Goal: Task Accomplishment & Management: Manage account settings

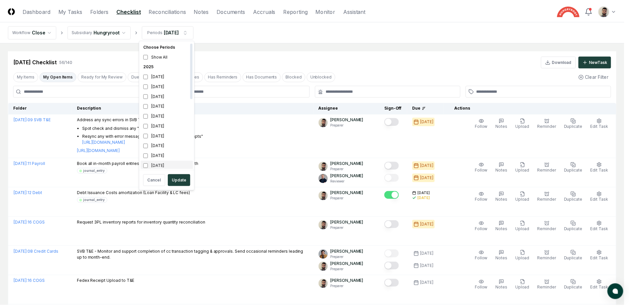
scroll to position [2, 0]
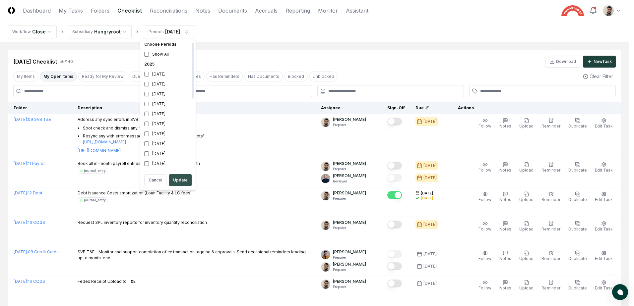
click at [179, 183] on button "Update" at bounding box center [180, 180] width 23 height 12
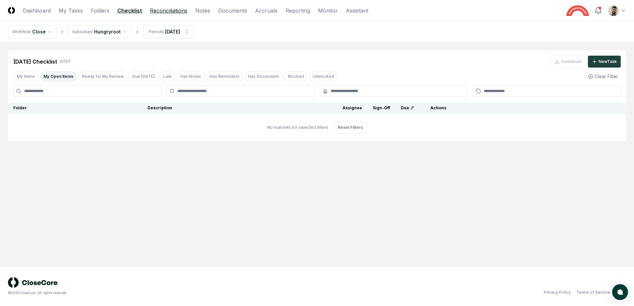
click at [179, 12] on link "Reconciliations" at bounding box center [168, 11] width 37 height 8
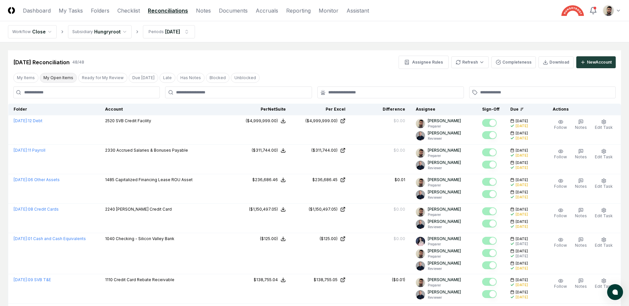
click at [48, 79] on button "My Open Items" at bounding box center [58, 78] width 37 height 10
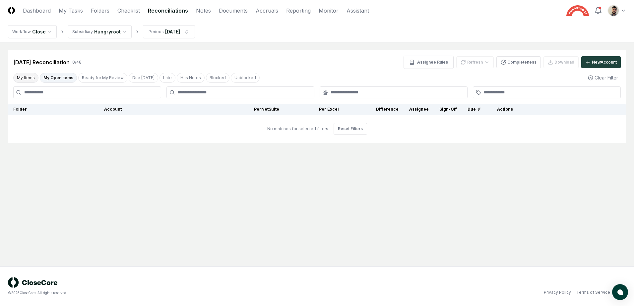
click at [21, 77] on button "My Items" at bounding box center [25, 78] width 25 height 10
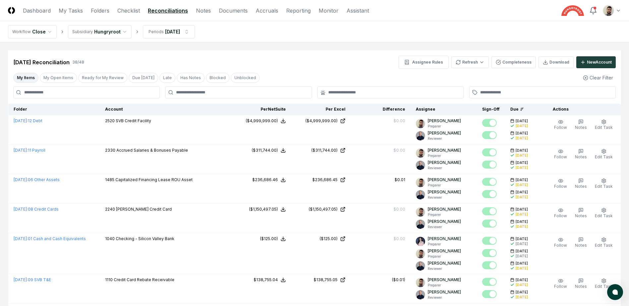
click at [23, 81] on button "My Items" at bounding box center [25, 78] width 25 height 10
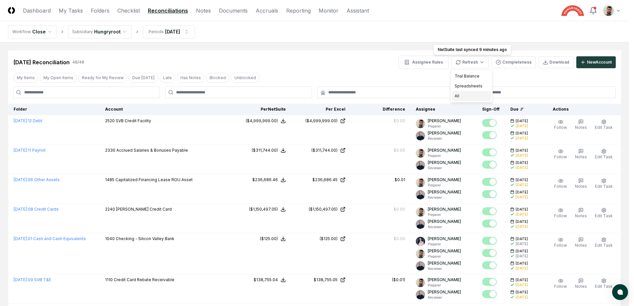
click at [466, 94] on div "All" at bounding box center [471, 96] width 39 height 10
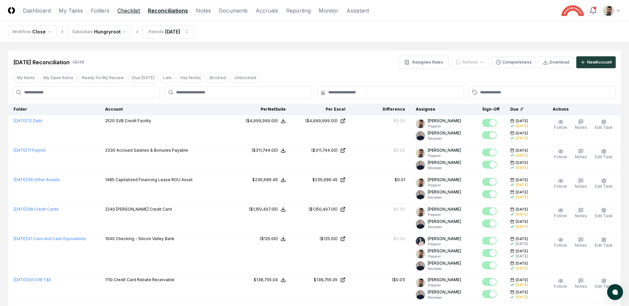
click at [135, 9] on link "Checklist" at bounding box center [128, 11] width 23 height 8
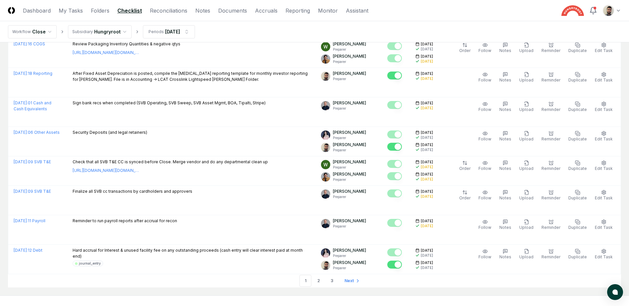
scroll to position [1409, 0]
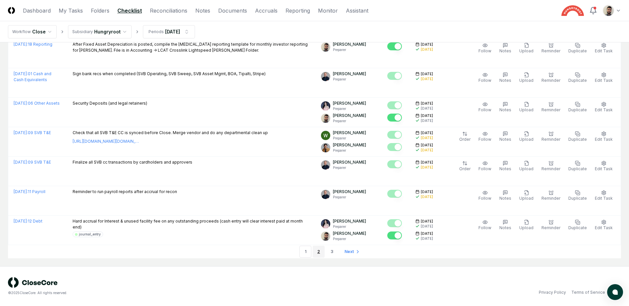
click at [317, 253] on link "2" at bounding box center [318, 252] width 12 height 12
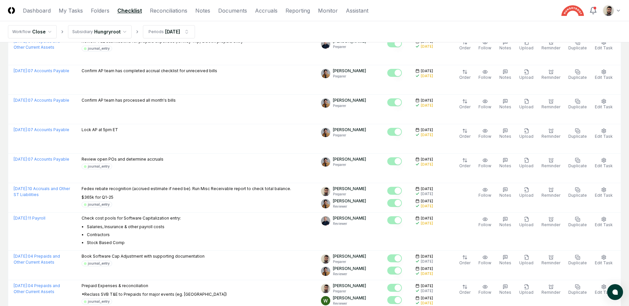
scroll to position [1299, 0]
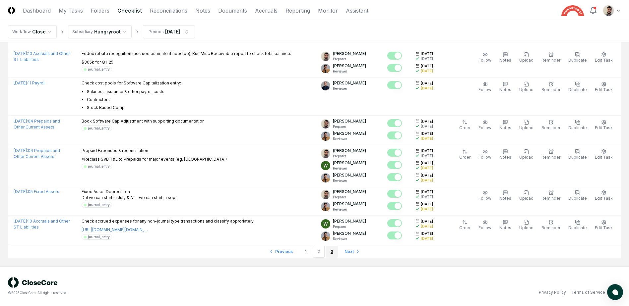
click at [334, 249] on link "3" at bounding box center [332, 252] width 12 height 12
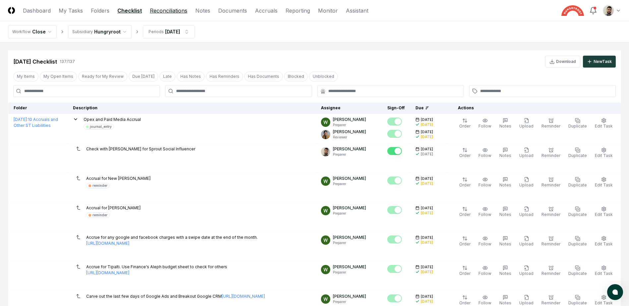
click at [169, 10] on link "Reconciliations" at bounding box center [168, 11] width 37 height 8
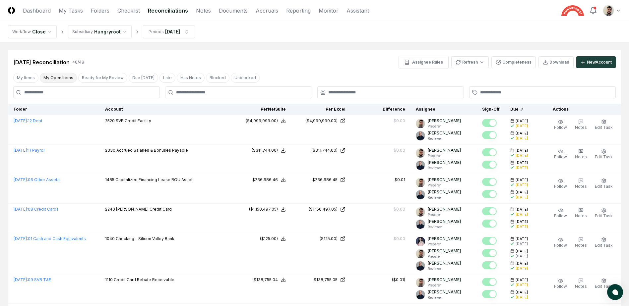
click at [56, 79] on button "My Open Items" at bounding box center [58, 78] width 37 height 10
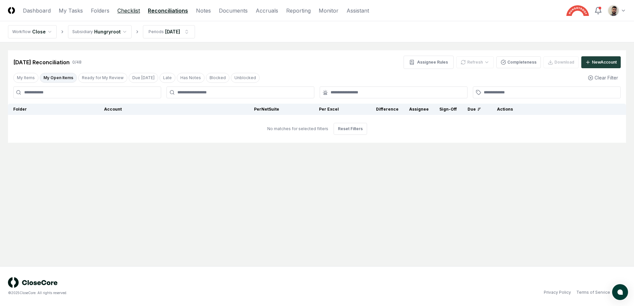
click at [132, 7] on link "Checklist" at bounding box center [128, 11] width 23 height 8
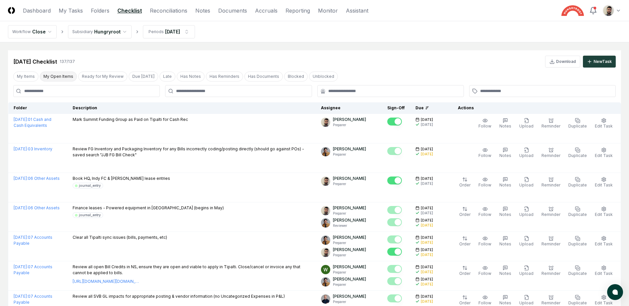
click at [48, 78] on button "My Open Items" at bounding box center [58, 77] width 37 height 10
